Goal: Task Accomplishment & Management: Manage account settings

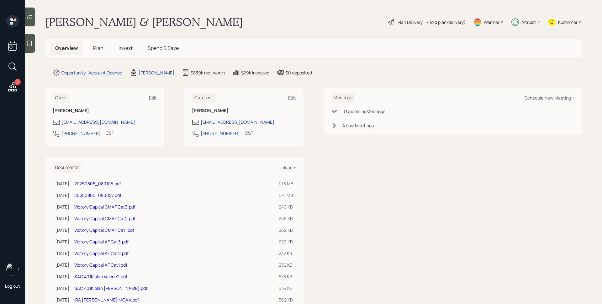
click at [12, 85] on icon at bounding box center [12, 86] width 11 height 11
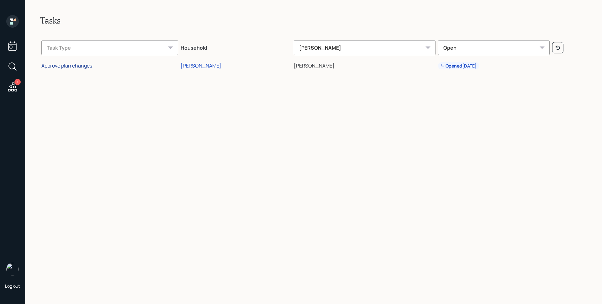
click at [82, 66] on div "Approve plan changes" at bounding box center [66, 65] width 51 height 7
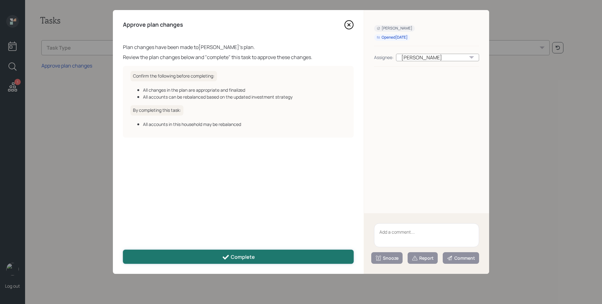
drag, startPoint x: 242, startPoint y: 259, endPoint x: 237, endPoint y: 256, distance: 5.0
click at [241, 259] on div "Complete" at bounding box center [238, 257] width 33 height 8
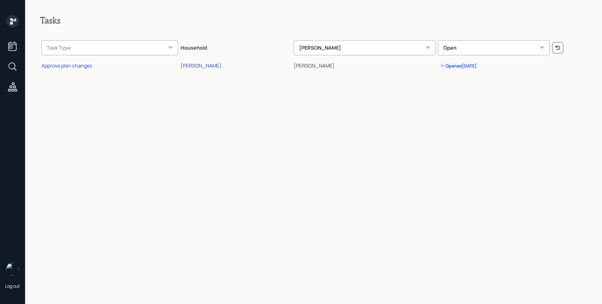
click at [13, 18] on icon at bounding box center [12, 21] width 13 height 13
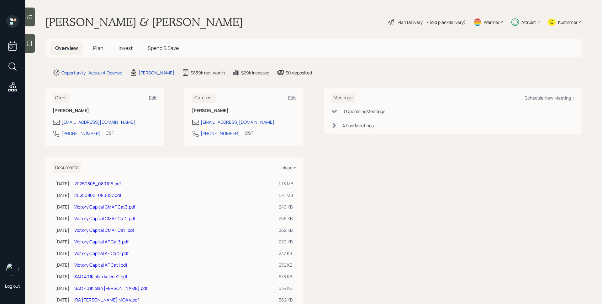
click at [125, 47] on span "Invest" at bounding box center [126, 48] width 14 height 7
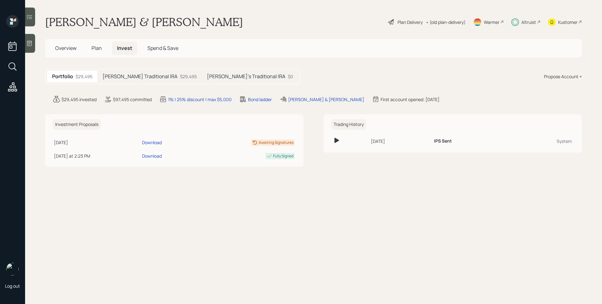
click at [125, 77] on h5 "[PERSON_NAME] Traditional IRA" at bounding box center [140, 76] width 75 height 6
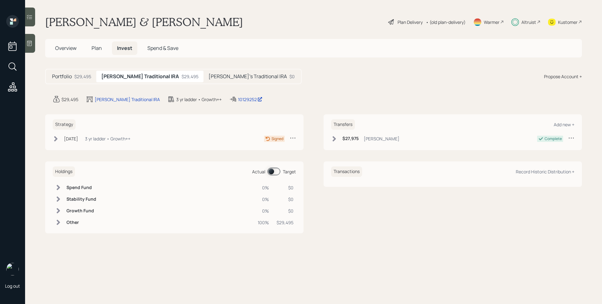
click at [96, 140] on div "3 yr ladder • Growth++" at bounding box center [107, 138] width 45 height 7
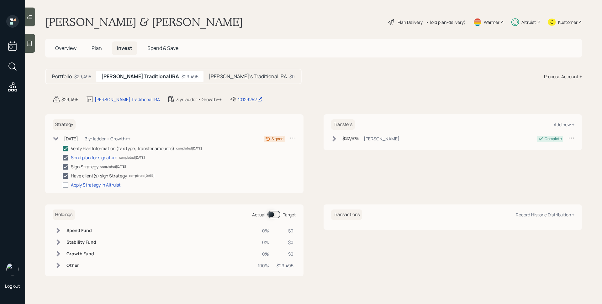
click at [66, 184] on div at bounding box center [66, 185] width 6 height 6
click at [63, 184] on input "checkbox" at bounding box center [62, 184] width 0 height 0
checkbox input "true"
click at [219, 72] on div "[PERSON_NAME]'s Traditional IRA $0" at bounding box center [252, 77] width 96 height 12
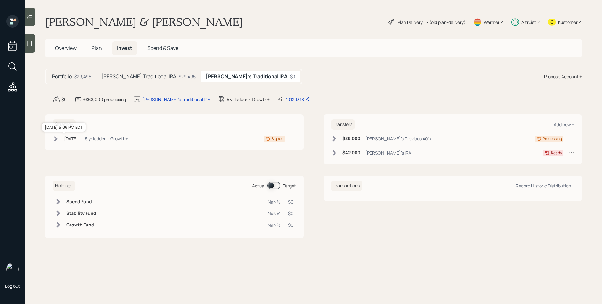
click at [72, 137] on div "[DATE]" at bounding box center [71, 138] width 14 height 7
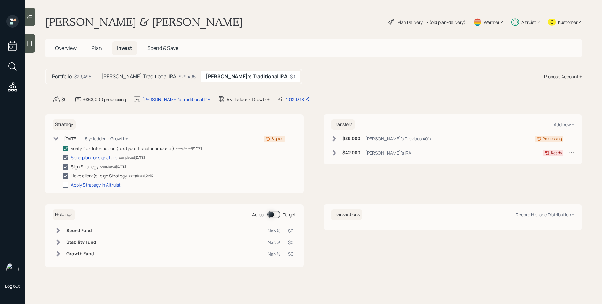
click at [65, 184] on div at bounding box center [66, 185] width 6 height 6
click at [63, 184] on input "checkbox" at bounding box center [62, 184] width 0 height 0
checkbox input "true"
click at [32, 44] on icon at bounding box center [29, 43] width 6 height 6
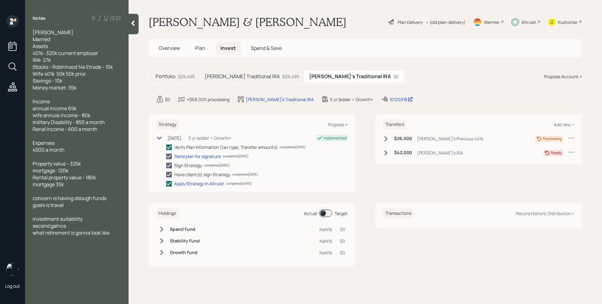
click at [14, 85] on icon at bounding box center [12, 86] width 11 height 11
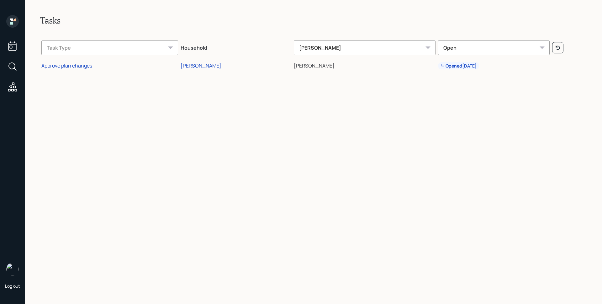
click at [168, 45] on div "Task Type" at bounding box center [109, 47] width 137 height 15
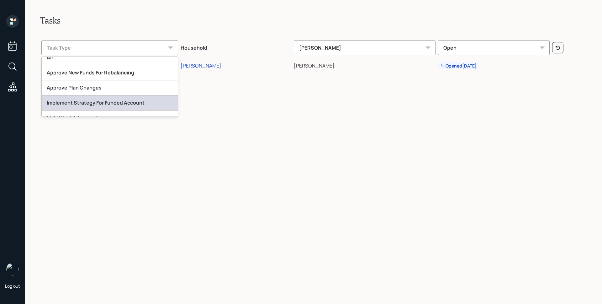
scroll to position [8, 0]
click at [108, 101] on div "Implement Strategy For Funded Account" at bounding box center [110, 101] width 136 height 15
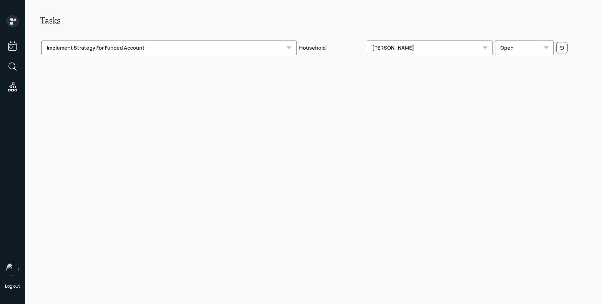
click at [538, 44] on div "Open" at bounding box center [524, 47] width 59 height 15
click at [526, 89] on div "Snoozed" at bounding box center [525, 94] width 58 height 15
click at [281, 45] on div "Implement Strategy For Funded Account" at bounding box center [164, 47] width 247 height 15
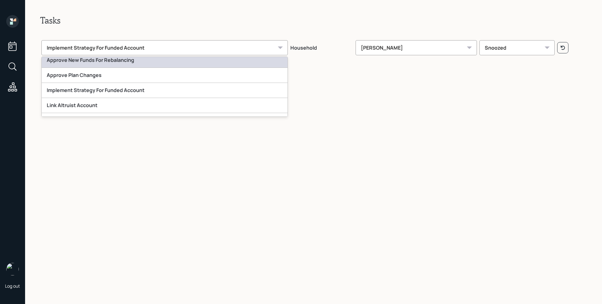
scroll to position [0, 0]
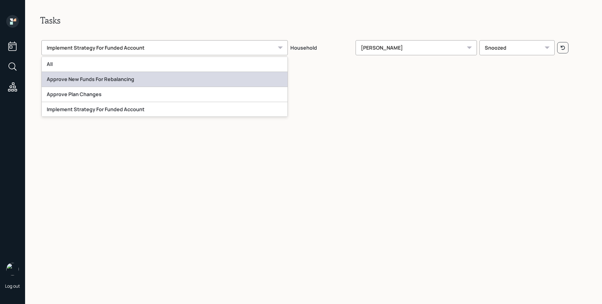
click at [201, 81] on div "Approve New Funds For Rebalancing" at bounding box center [165, 79] width 246 height 15
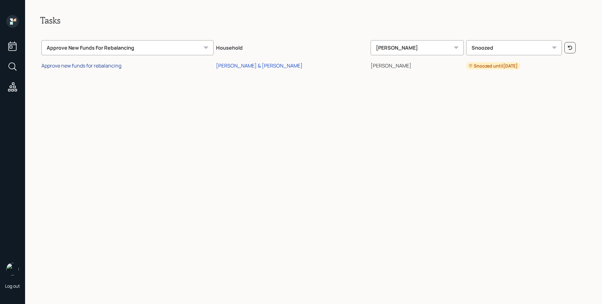
click at [80, 66] on div "Approve new funds for rebalancing" at bounding box center [81, 65] width 80 height 7
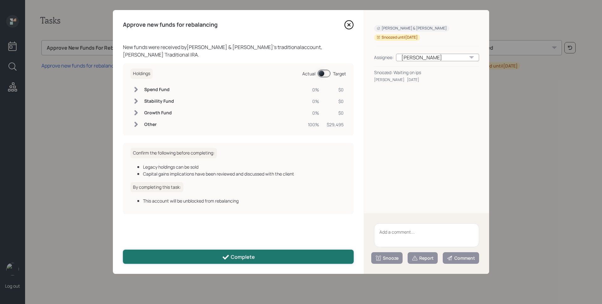
click at [251, 256] on div "Complete" at bounding box center [238, 257] width 33 height 8
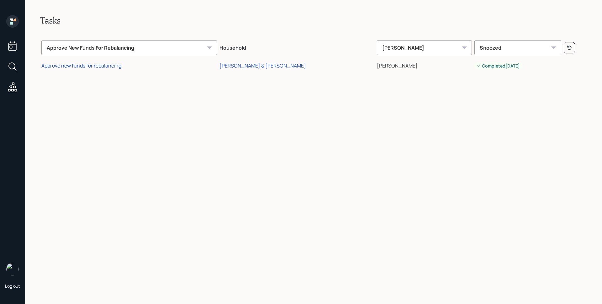
click at [8, 23] on icon at bounding box center [12, 21] width 13 height 13
